Goal: Transaction & Acquisition: Book appointment/travel/reservation

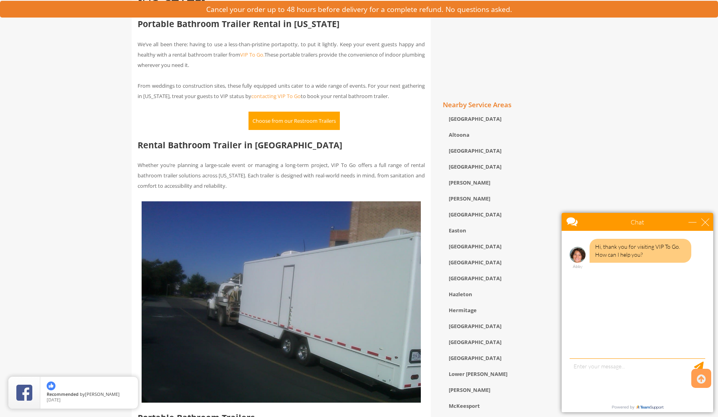
scroll to position [404, 0]
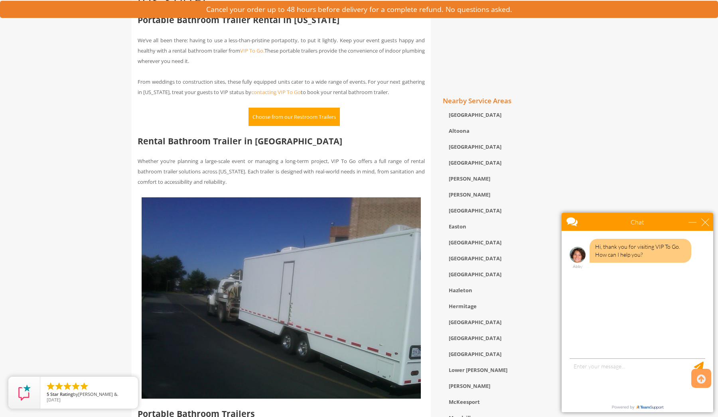
click at [272, 120] on button "Choose from our Restroom Trailers" at bounding box center [293, 117] width 91 height 18
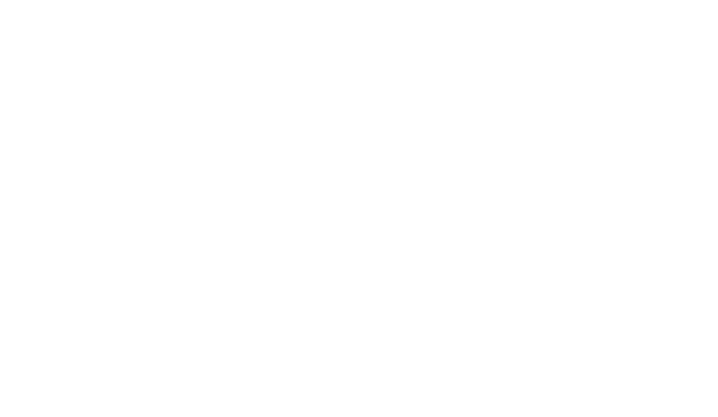
scroll to position [579, 0]
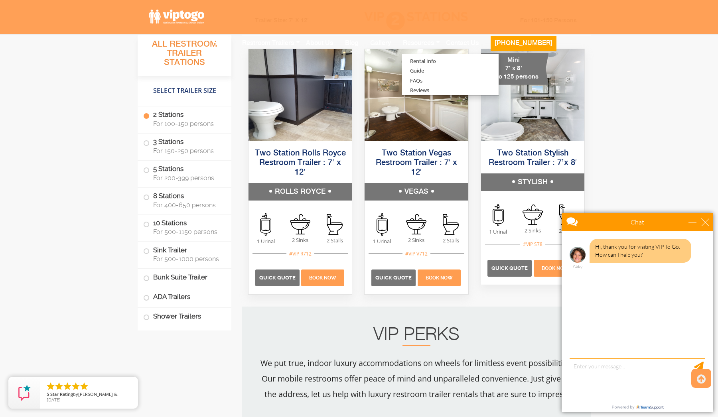
click at [687, 223] on div "Chat" at bounding box center [637, 222] width 152 height 18
click at [691, 219] on div "minimize" at bounding box center [692, 222] width 8 height 8
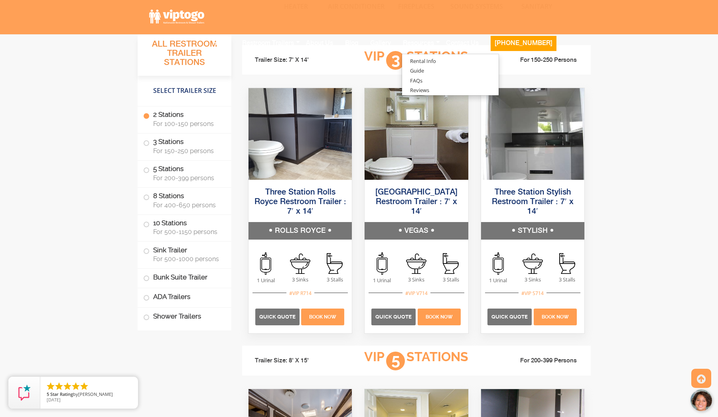
scroll to position [1038, 0]
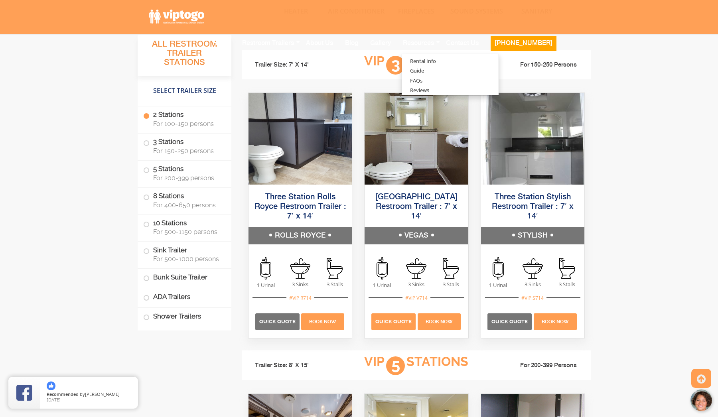
click at [395, 319] on span "Quick Quote" at bounding box center [393, 322] width 36 height 6
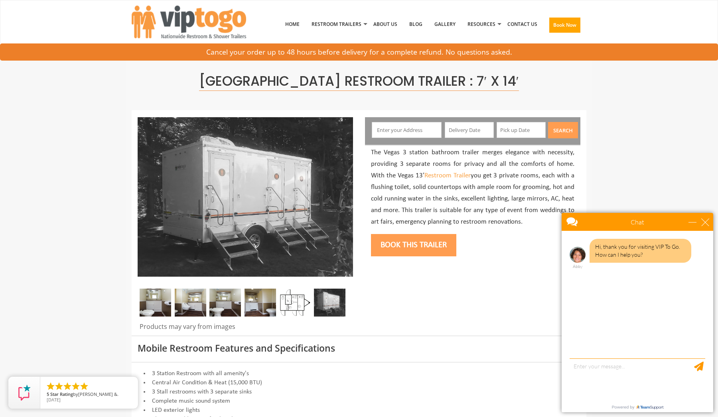
click at [406, 126] on input "text" at bounding box center [407, 130] width 70 height 16
type input "A"
type input "East Norriton, PA, USA"
drag, startPoint x: 406, startPoint y: 126, endPoint x: 420, endPoint y: 142, distance: 21.5
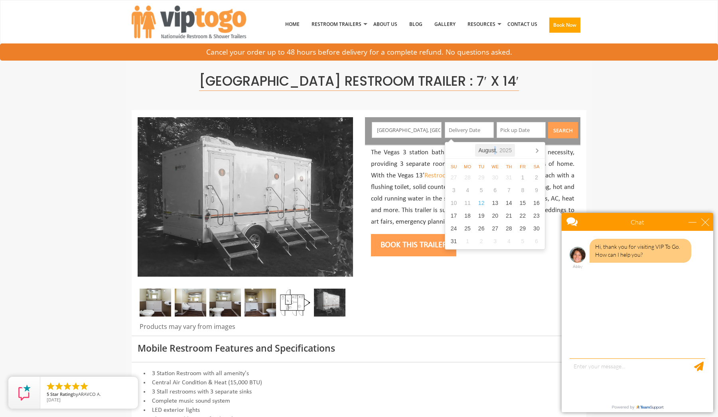
click at [495, 148] on div "August, 2025" at bounding box center [495, 150] width 40 height 13
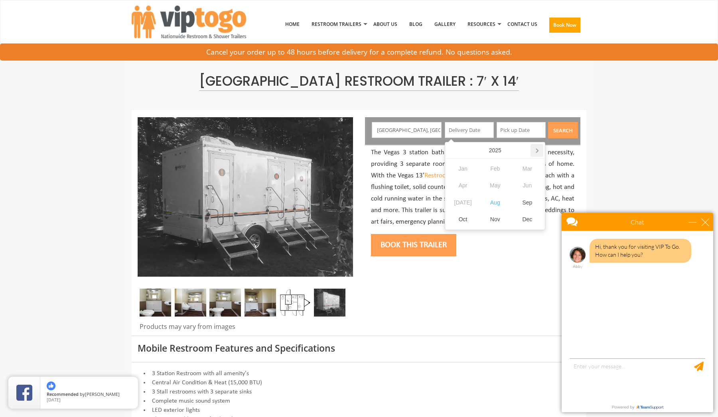
click at [537, 152] on icon at bounding box center [537, 151] width 2 height 4
click at [534, 203] on div "Sep" at bounding box center [527, 202] width 32 height 17
click at [541, 217] on div "26" at bounding box center [537, 215] width 14 height 13
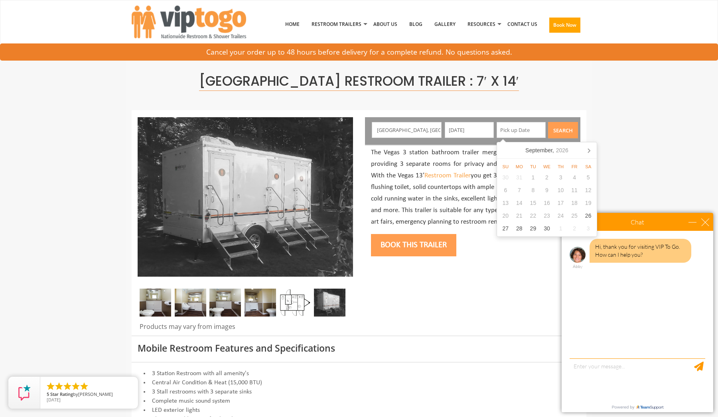
click at [449, 126] on input "09/26/2026" at bounding box center [469, 130] width 49 height 16
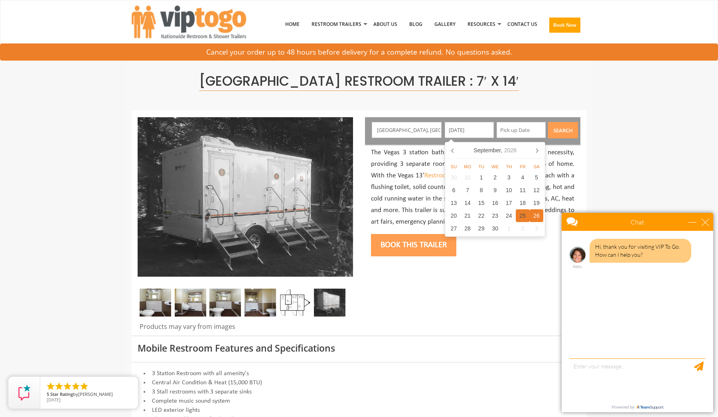
click at [521, 214] on div "25" at bounding box center [523, 215] width 14 height 13
type input "09/25/2026"
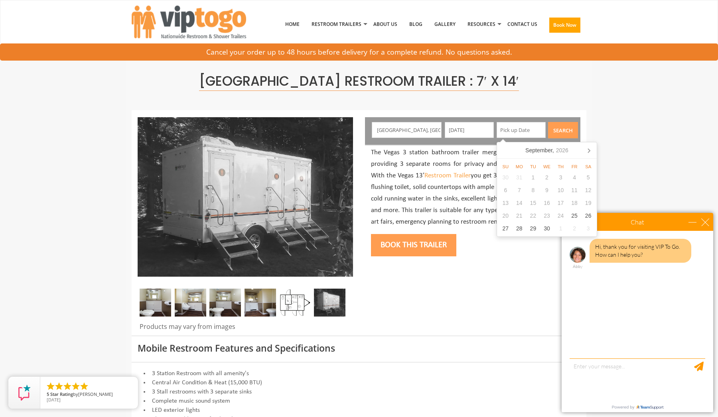
click at [509, 136] on input "text" at bounding box center [520, 130] width 49 height 16
click at [507, 230] on div "27" at bounding box center [505, 228] width 14 height 13
type input "09/27/2026"
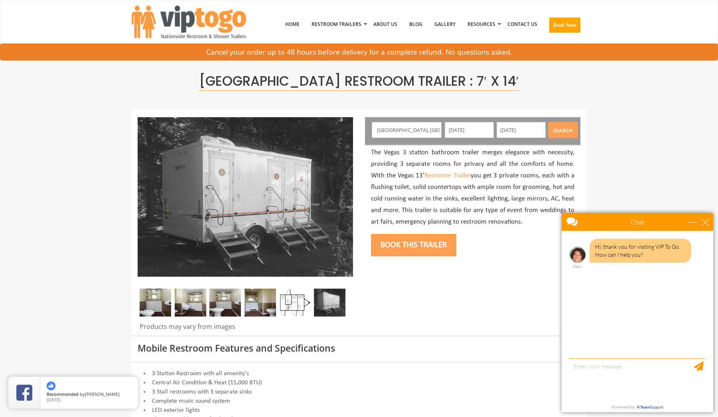
click at [565, 133] on button "Search" at bounding box center [563, 130] width 30 height 16
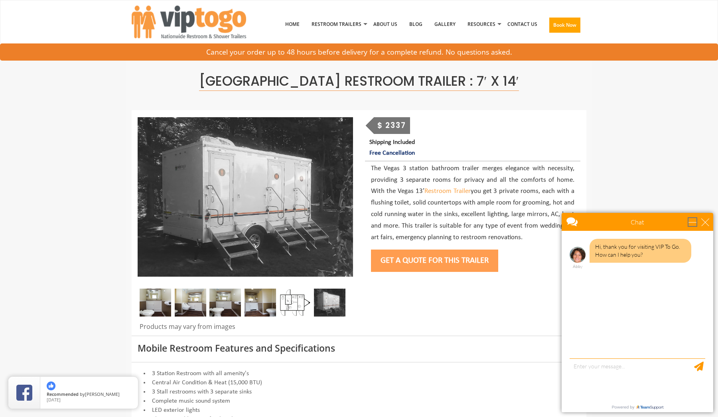
click at [695, 222] on div "minimize" at bounding box center [692, 222] width 8 height 8
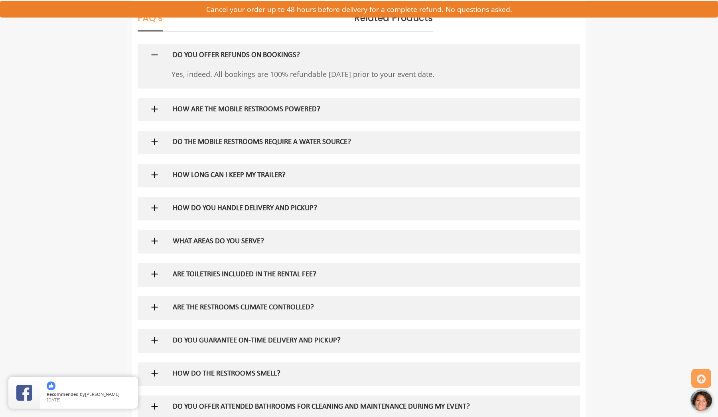
scroll to position [579, 0]
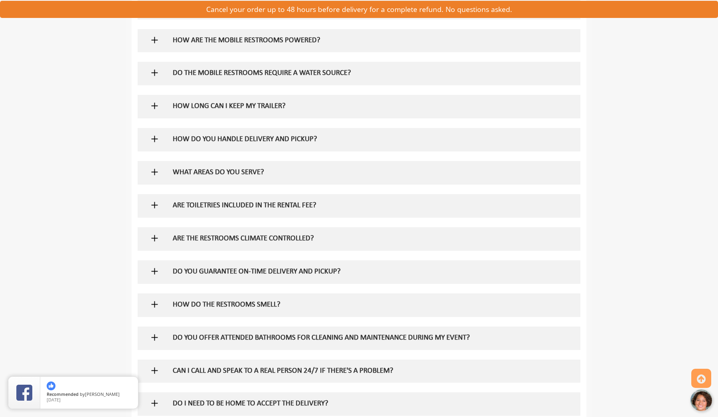
click at [303, 235] on h5 "ARE THE RESTROOMS CLIMATE CONTROLLED?" at bounding box center [346, 239] width 347 height 8
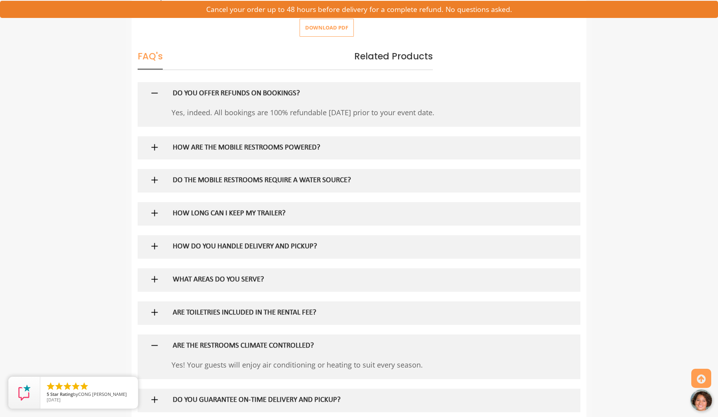
scroll to position [449, 0]
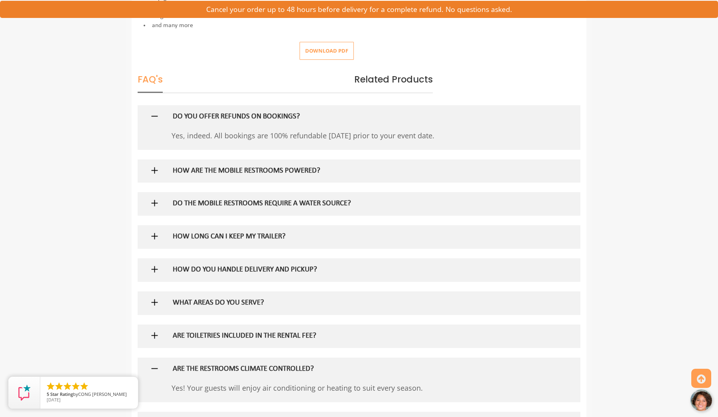
click at [276, 167] on h5 "HOW ARE THE MOBILE RESTROOMS POWERED?" at bounding box center [346, 171] width 347 height 8
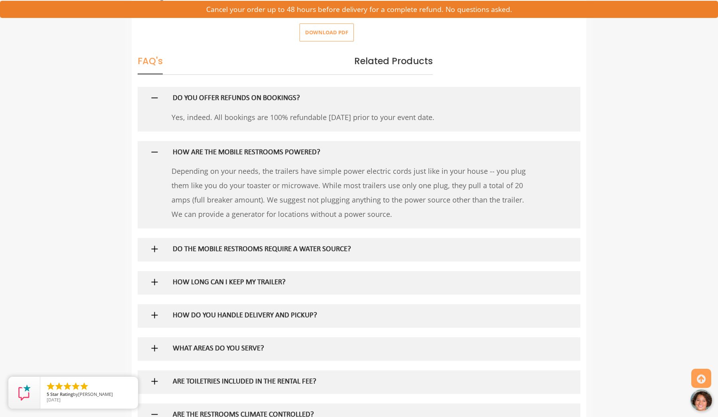
scroll to position [467, 0]
click at [221, 246] on h5 "DO THE MOBILE RESTROOMS REQUIRE A WATER SOURCE?" at bounding box center [346, 249] width 347 height 8
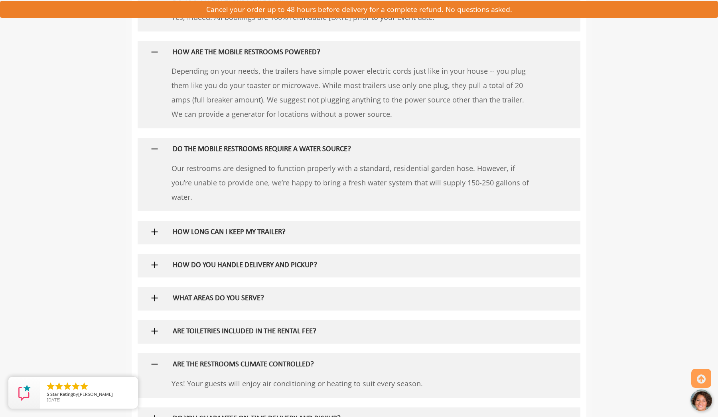
scroll to position [571, 0]
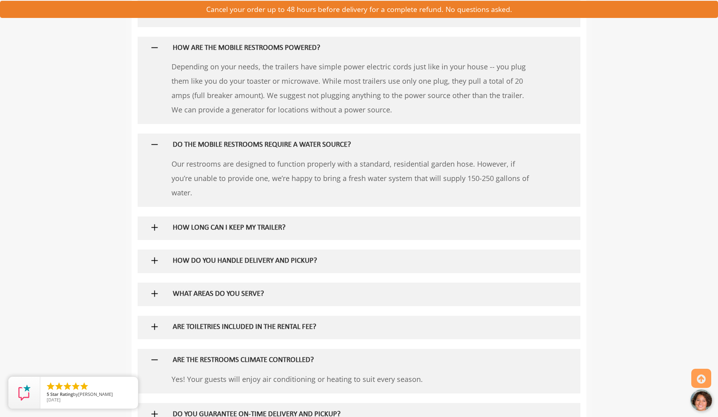
click at [204, 224] on h5 "HOW LONG CAN I KEEP MY TRAILER?" at bounding box center [346, 228] width 347 height 8
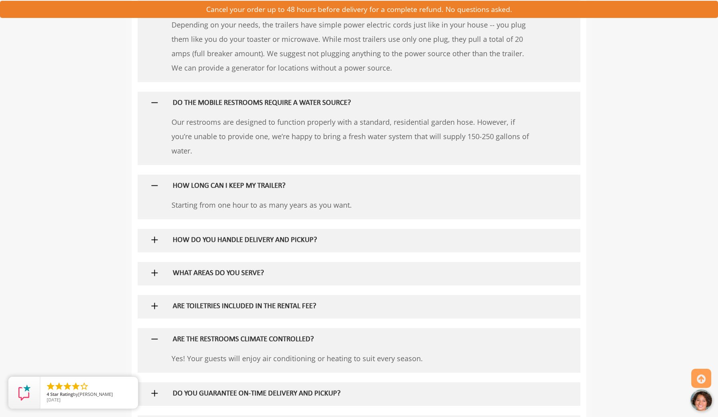
scroll to position [621, 0]
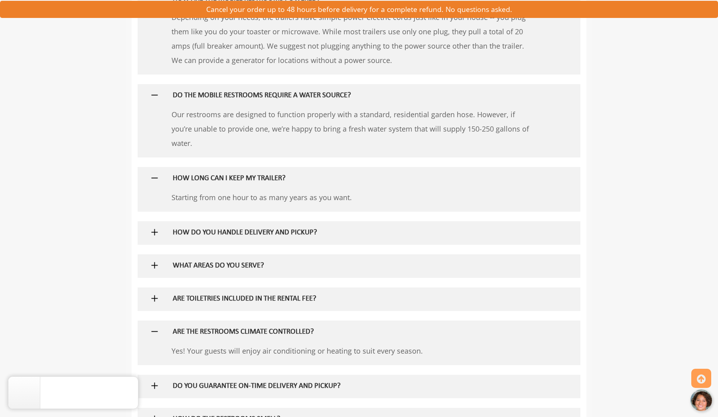
click at [199, 229] on h5 "HOW DO YOU HANDLE DELIVERY AND PICKUP?" at bounding box center [346, 233] width 347 height 8
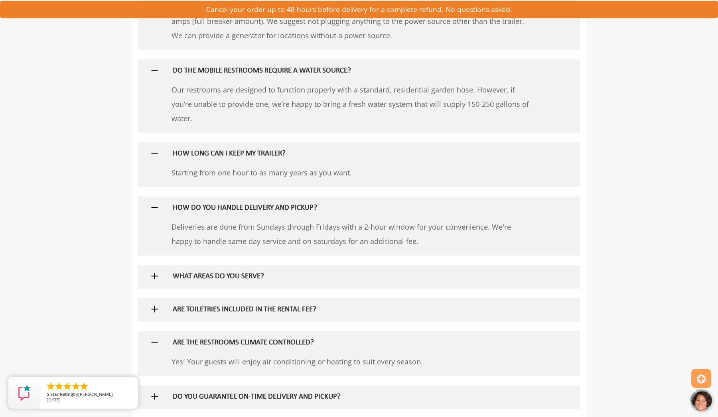
scroll to position [658, 0]
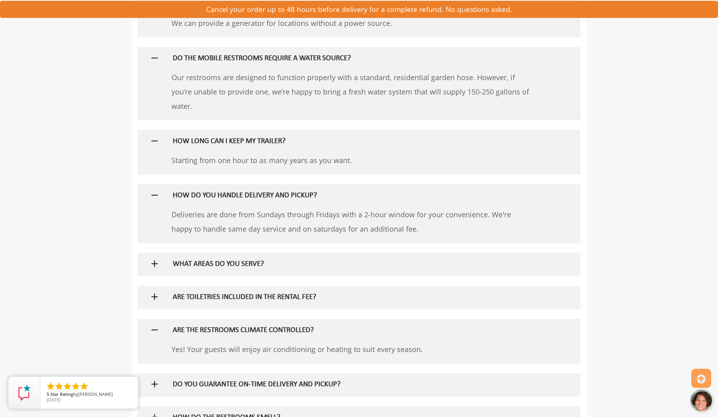
click at [218, 260] on h5 "WHAT AREAS DO YOU SERVE?" at bounding box center [346, 264] width 347 height 8
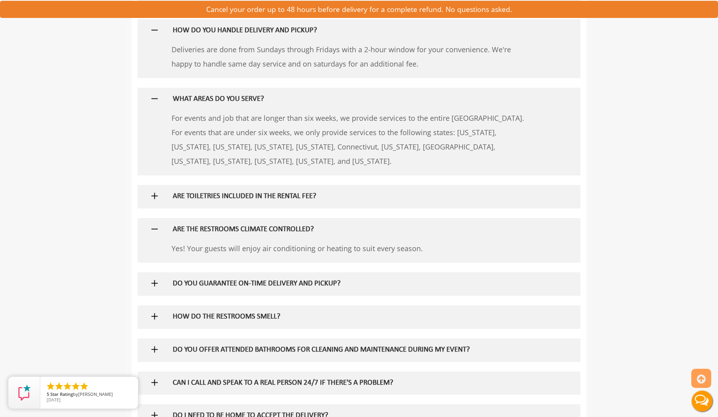
scroll to position [825, 0]
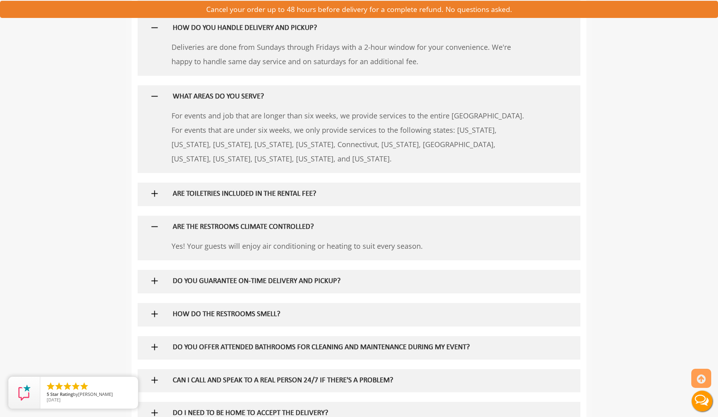
click at [227, 194] on div "ARE TOILETRIES INCLUDED IN THE RENTAL FEE?" at bounding box center [346, 194] width 359 height 23
click at [205, 190] on h5 "ARE TOILETRIES INCLUDED IN THE RENTAL FEE?" at bounding box center [346, 194] width 347 height 8
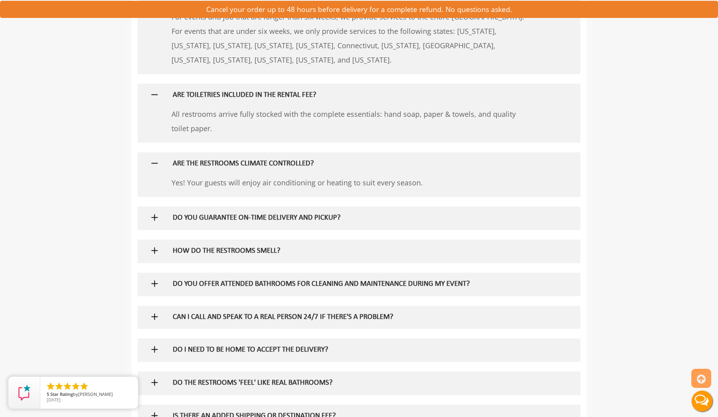
scroll to position [925, 0]
click at [174, 245] on div "HOW DO THE RESTROOMS SMELL?" at bounding box center [346, 250] width 359 height 23
click at [205, 250] on div "HOW DO THE RESTROOMS SMELL?" at bounding box center [346, 250] width 359 height 23
click at [191, 246] on h5 "HOW DO THE RESTROOMS SMELL?" at bounding box center [346, 250] width 347 height 8
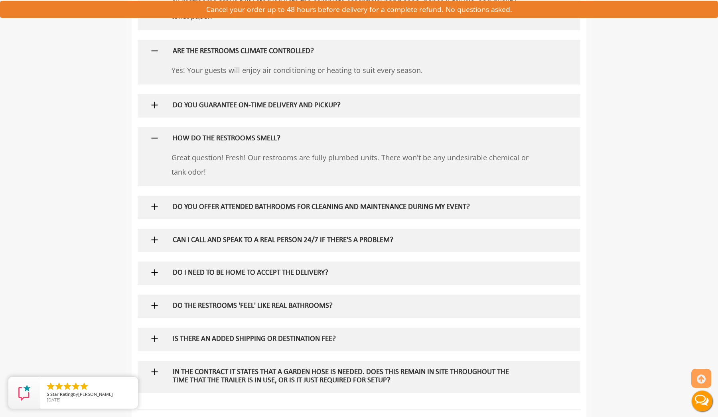
scroll to position [1039, 0]
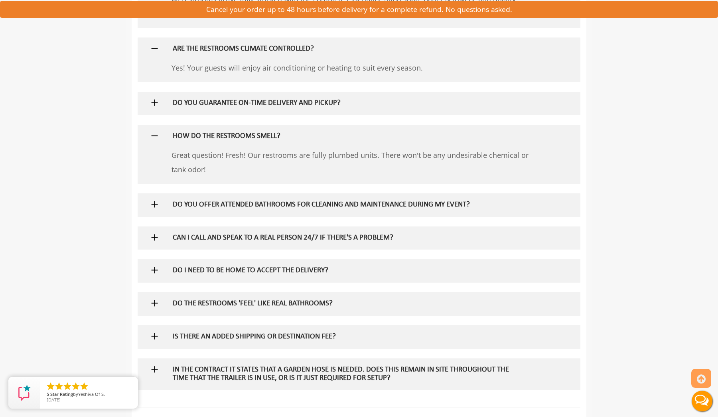
click at [233, 267] on h5 "DO I NEED TO BE HOME TO ACCEPT THE DELIVERY?" at bounding box center [346, 271] width 347 height 8
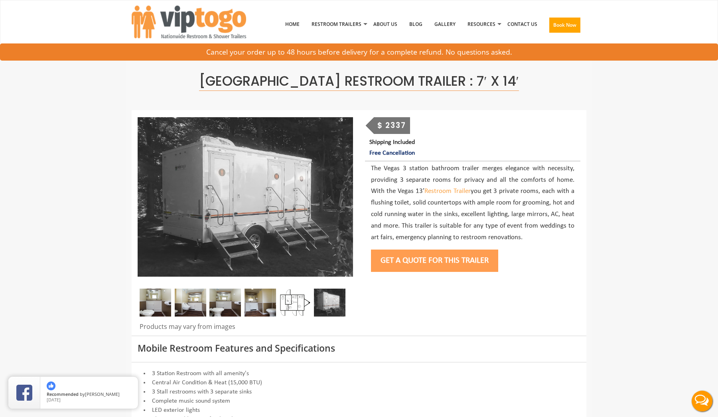
scroll to position [0, 0]
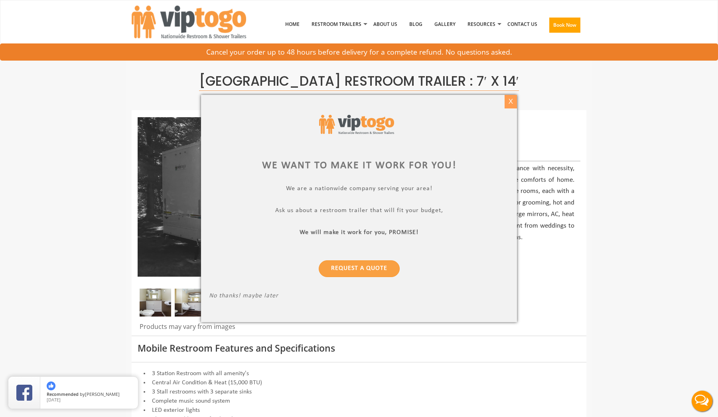
click at [511, 102] on div "X" at bounding box center [510, 102] width 12 height 14
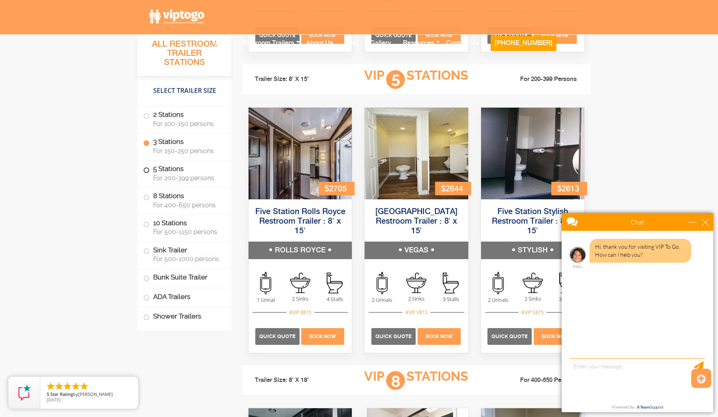
scroll to position [1325, 0]
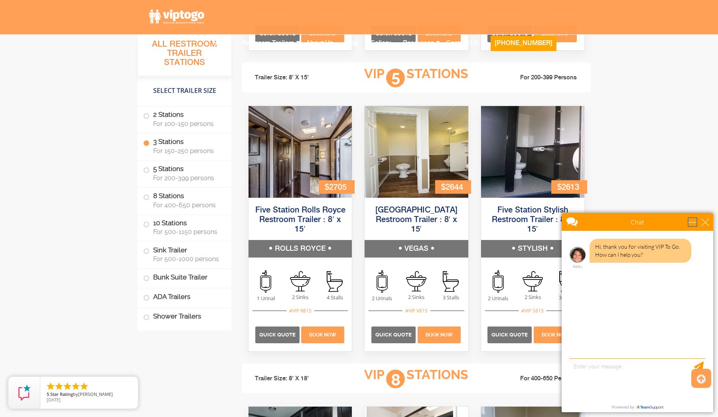
click at [695, 223] on div "minimize" at bounding box center [692, 222] width 8 height 8
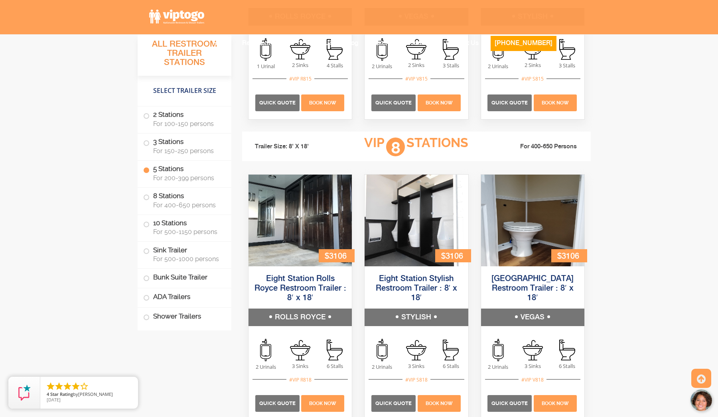
scroll to position [1573, 0]
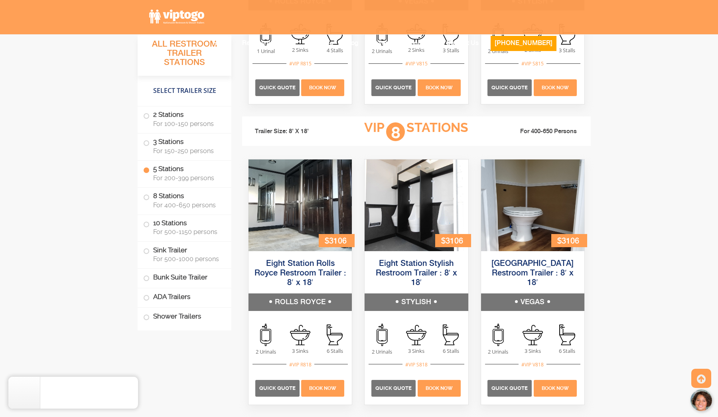
click at [511, 199] on img at bounding box center [532, 205] width 103 height 92
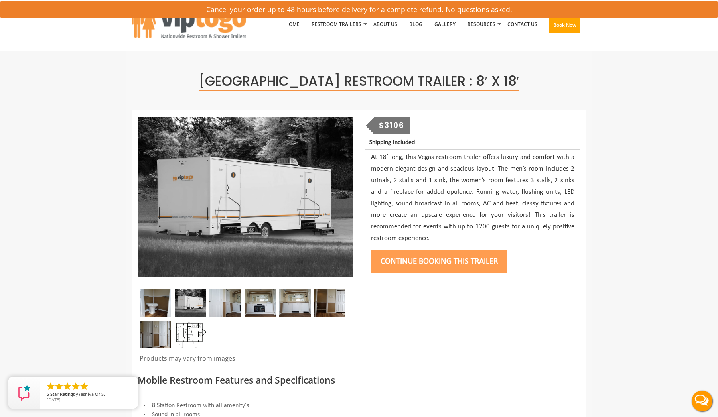
scroll to position [8, 0]
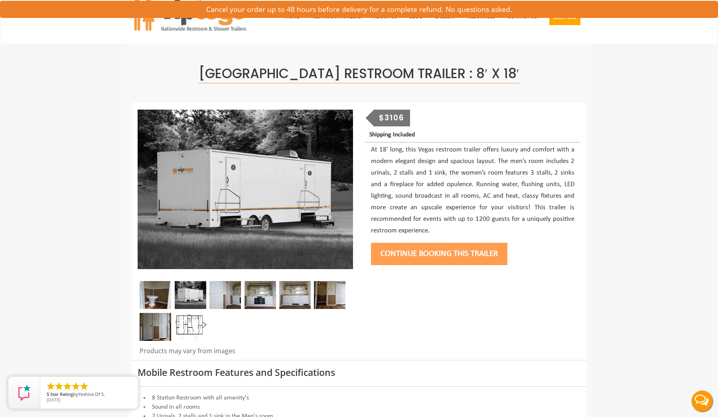
click at [148, 296] on img at bounding box center [156, 295] width 32 height 28
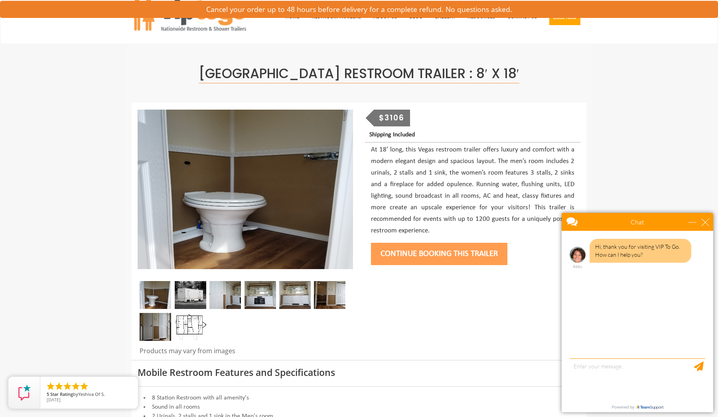
click at [180, 295] on img at bounding box center [191, 295] width 32 height 28
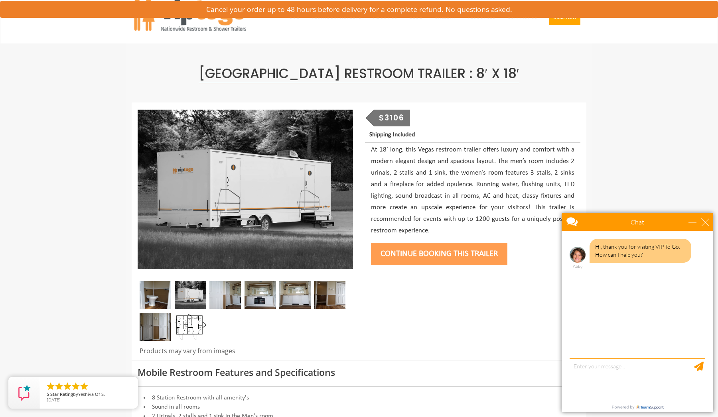
click at [226, 297] on img at bounding box center [225, 295] width 32 height 28
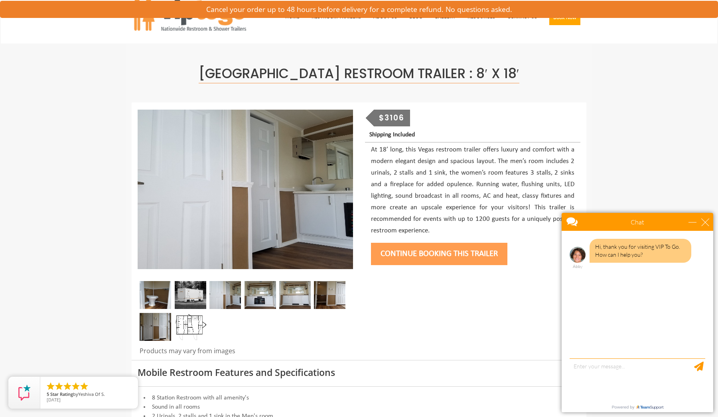
click at [250, 302] on img at bounding box center [260, 295] width 32 height 28
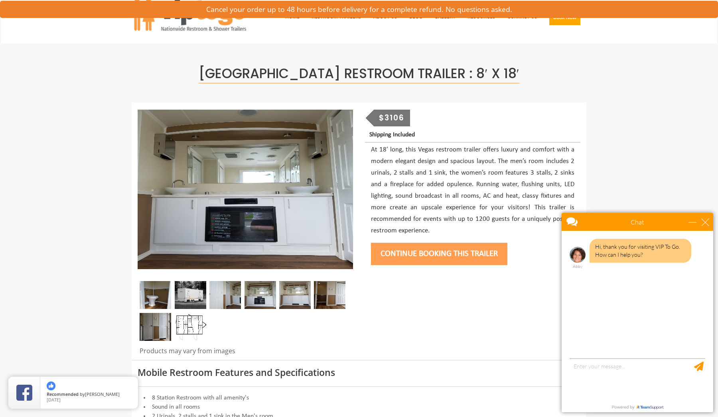
click at [295, 299] on img at bounding box center [295, 295] width 32 height 28
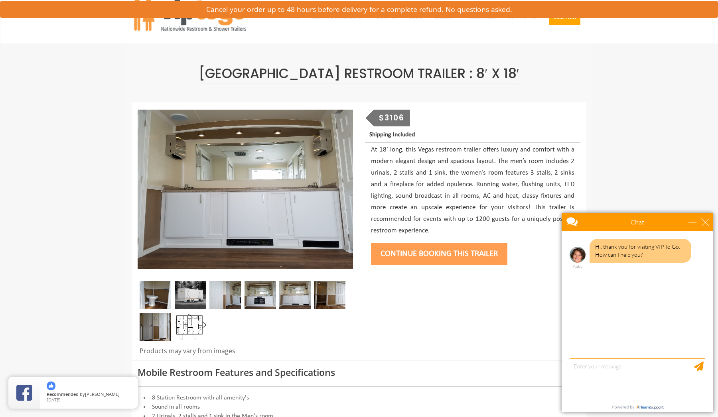
click at [315, 296] on img at bounding box center [330, 295] width 32 height 28
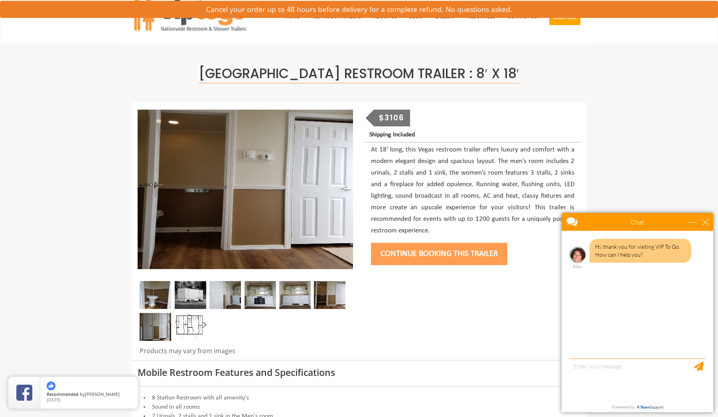
click at [164, 325] on img at bounding box center [156, 327] width 32 height 28
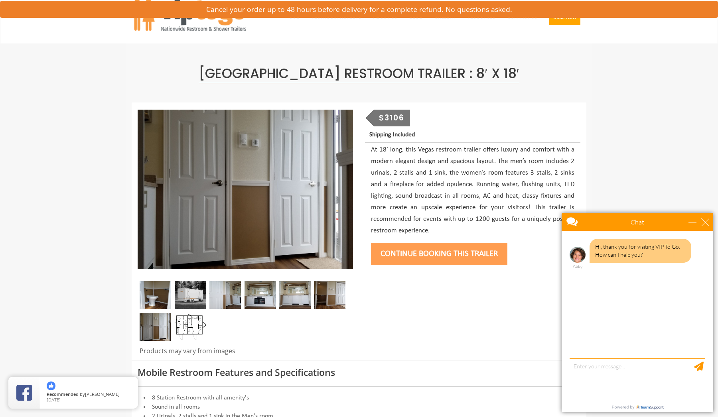
click at [192, 319] on img at bounding box center [191, 327] width 32 height 28
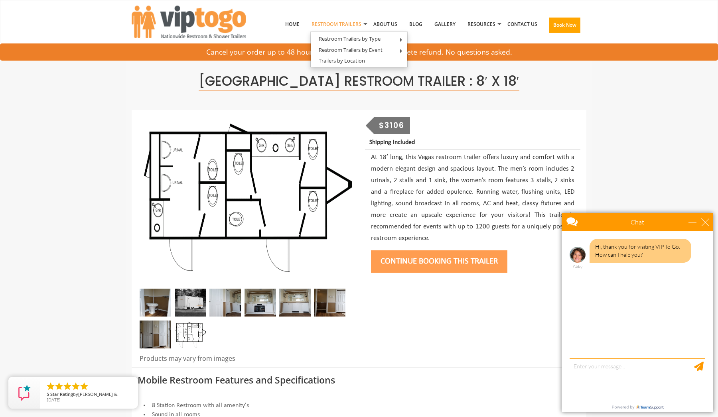
scroll to position [0, 0]
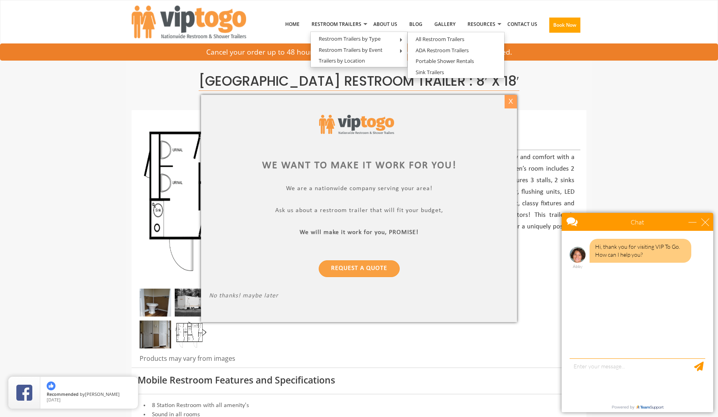
click at [511, 99] on div "X" at bounding box center [510, 102] width 12 height 14
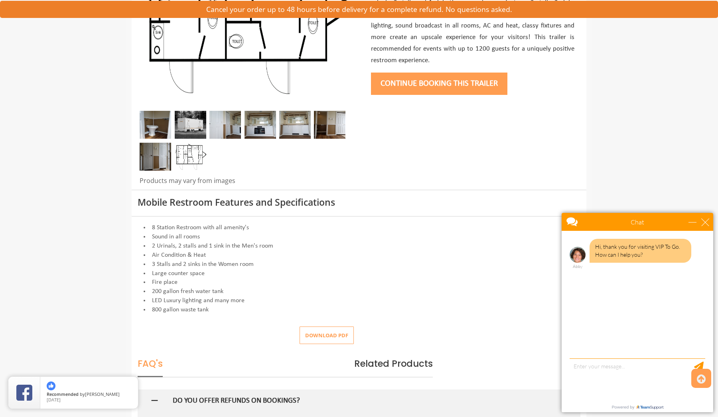
scroll to position [244, 0]
